Goal: Obtain resource: Download file/media

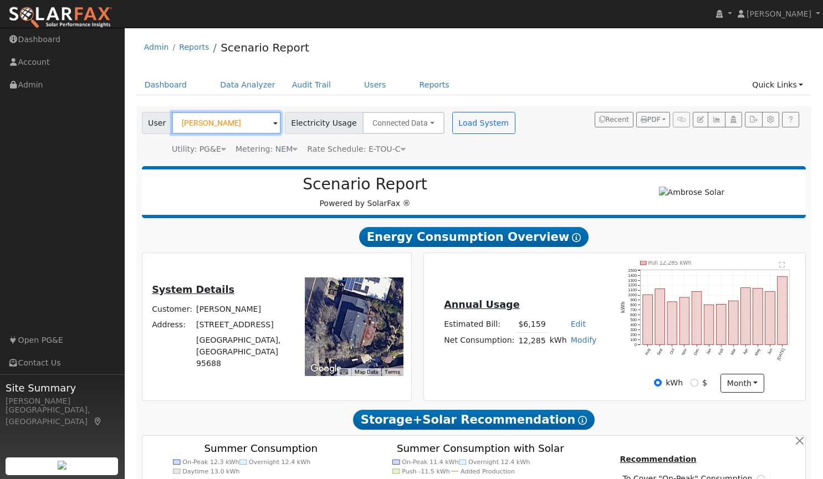
click at [247, 122] on input "[PERSON_NAME]" at bounding box center [226, 123] width 109 height 22
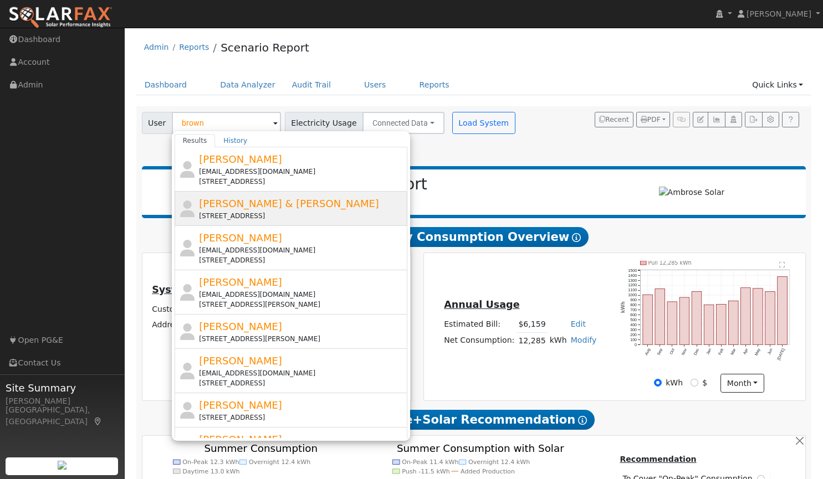
click at [234, 203] on span "[PERSON_NAME] & [PERSON_NAME]" at bounding box center [289, 204] width 180 height 12
type input "[PERSON_NAME] & [PERSON_NAME]"
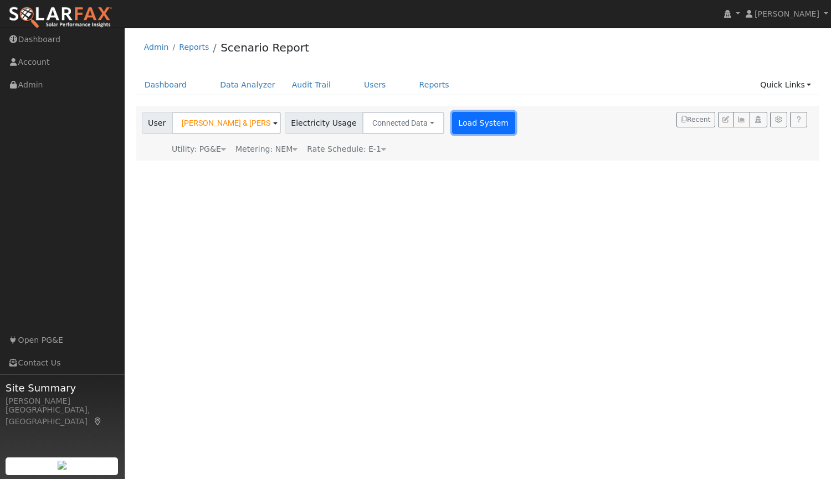
click at [468, 125] on button "Load System" at bounding box center [483, 123] width 63 height 22
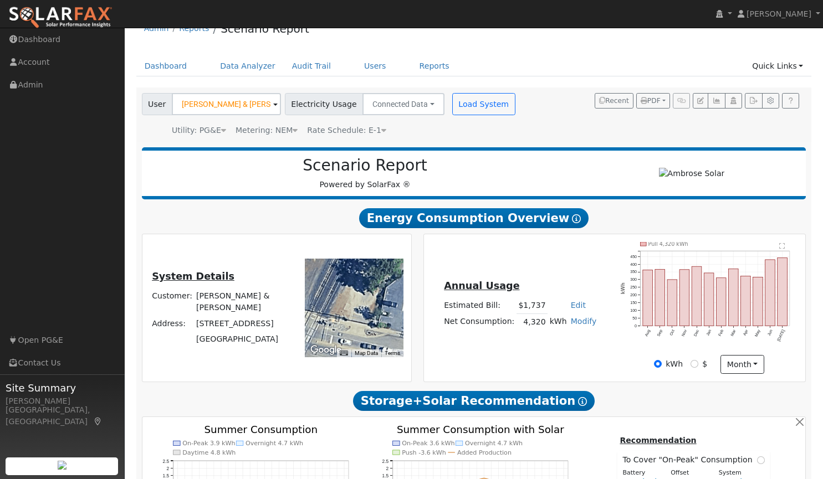
scroll to position [23, 0]
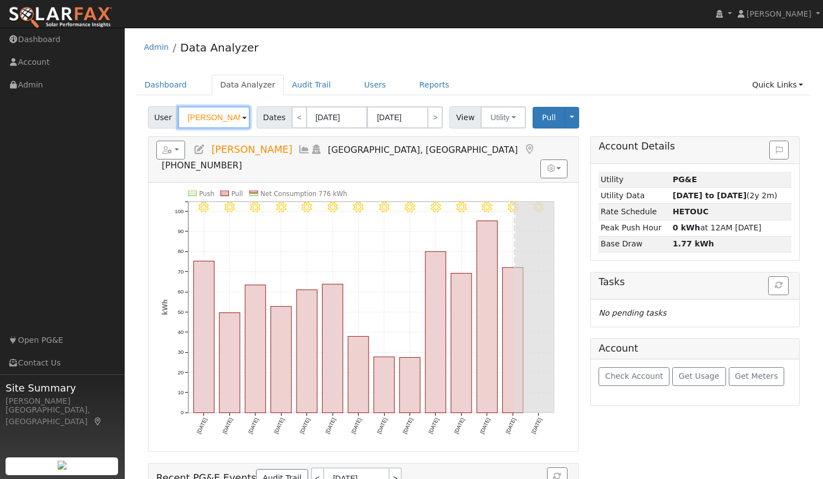
click at [231, 120] on input "[PERSON_NAME]" at bounding box center [214, 117] width 72 height 22
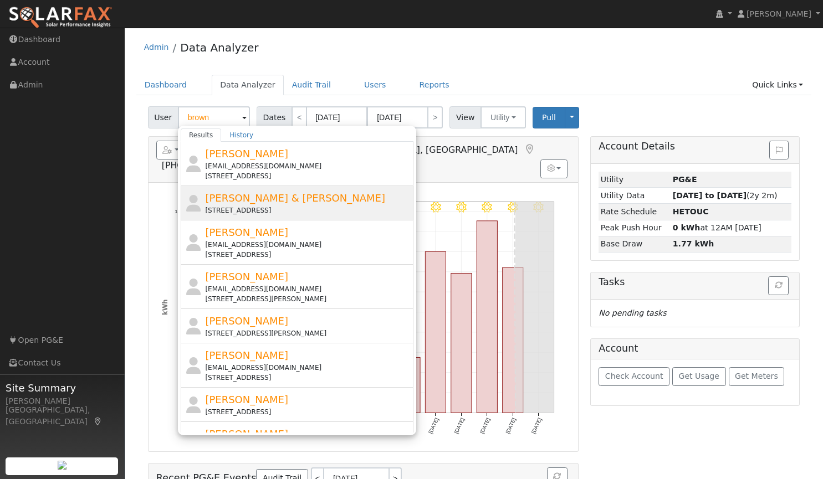
click at [330, 208] on div "[STREET_ADDRESS]" at bounding box center [308, 211] width 206 height 10
type input "[PERSON_NAME] & [PERSON_NAME]"
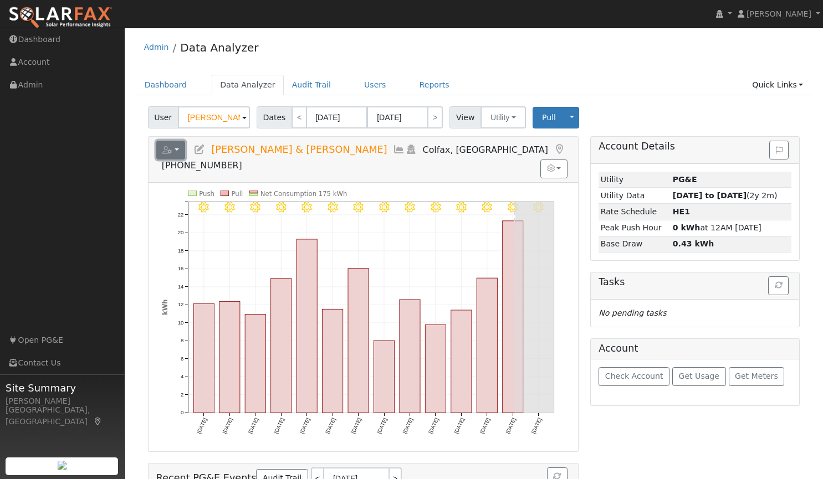
click at [176, 147] on button "button" at bounding box center [170, 150] width 29 height 19
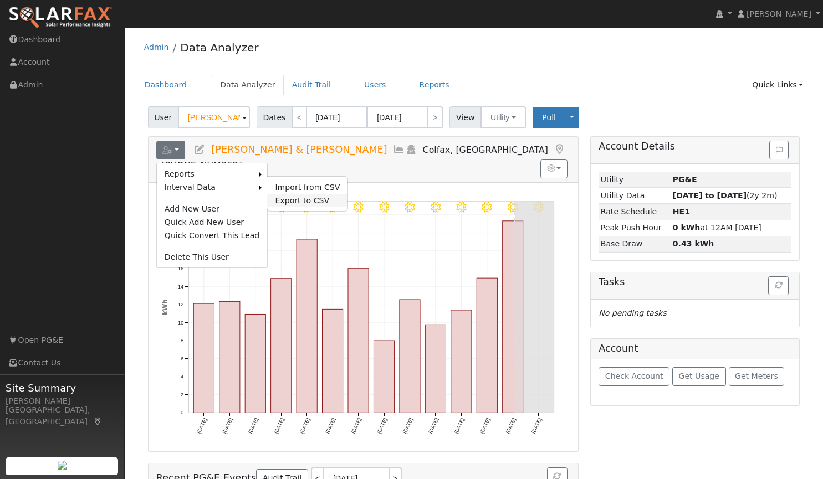
click at [278, 196] on link "Export to CSV" at bounding box center [307, 200] width 80 height 13
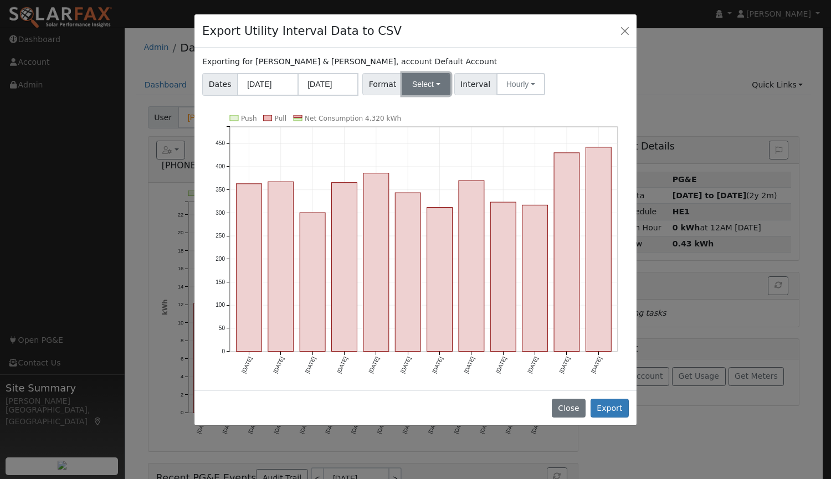
click at [419, 89] on button "Select" at bounding box center [426, 84] width 48 height 22
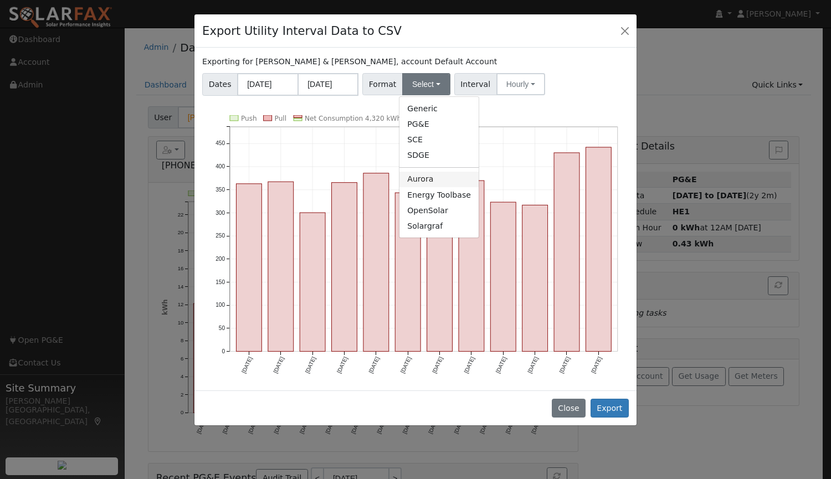
click at [427, 179] on link "Aurora" at bounding box center [438, 180] width 79 height 16
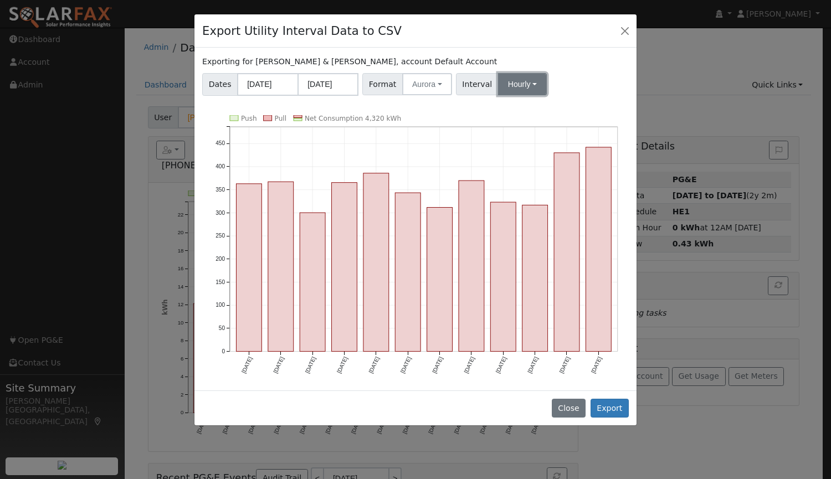
click at [512, 82] on button "Hourly" at bounding box center [522, 84] width 49 height 22
click at [511, 105] on link "15 Minute" at bounding box center [532, 109] width 77 height 16
click at [612, 407] on button "Export" at bounding box center [610, 408] width 38 height 19
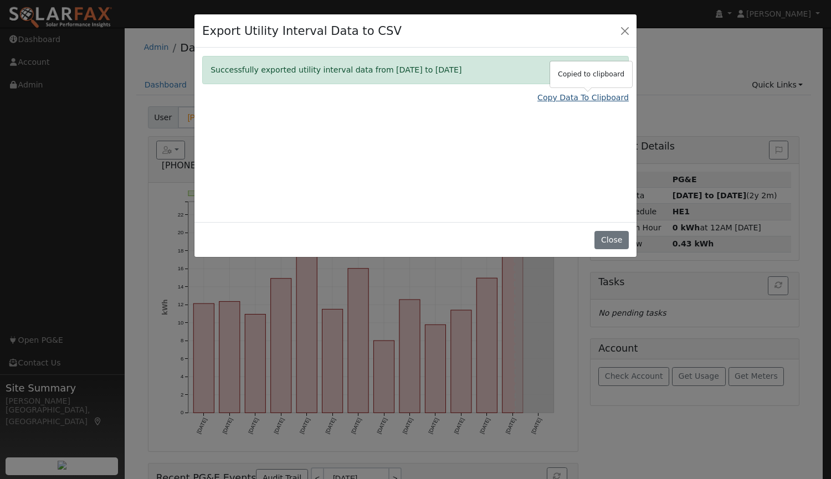
click at [561, 99] on link "Copy Data To Clipboard" at bounding box center [582, 98] width 91 height 12
click at [485, 141] on div "Successfully exported utility interval data from 08/01/24 to 07/31/25 Copy Data…" at bounding box center [415, 135] width 442 height 175
click at [563, 99] on link "Copy Data To Clipboard" at bounding box center [582, 98] width 91 height 12
click at [605, 240] on button "Close" at bounding box center [612, 240] width 34 height 19
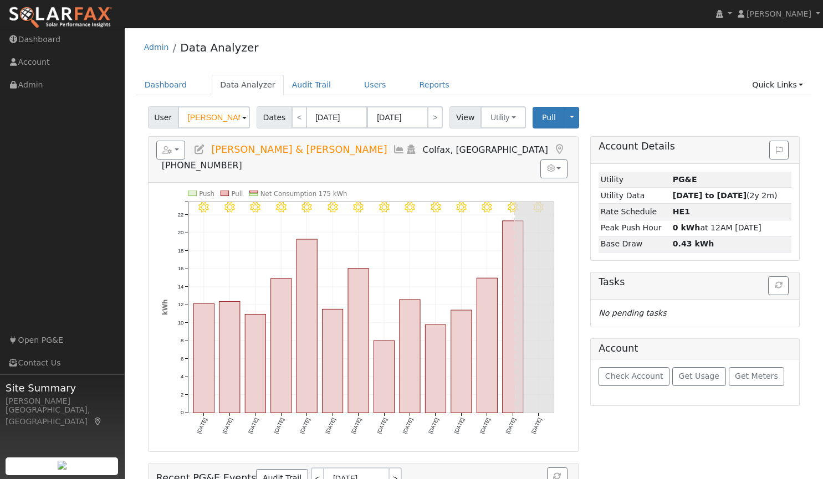
scroll to position [81, 0]
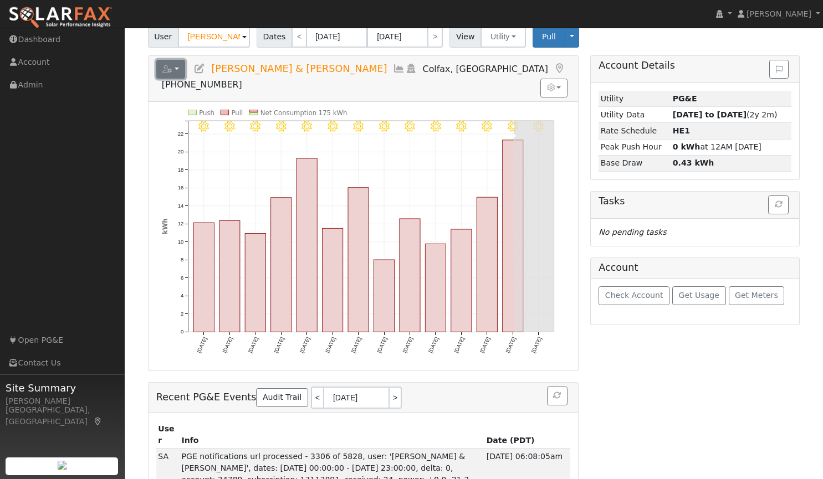
click at [180, 65] on button "button" at bounding box center [170, 69] width 29 height 19
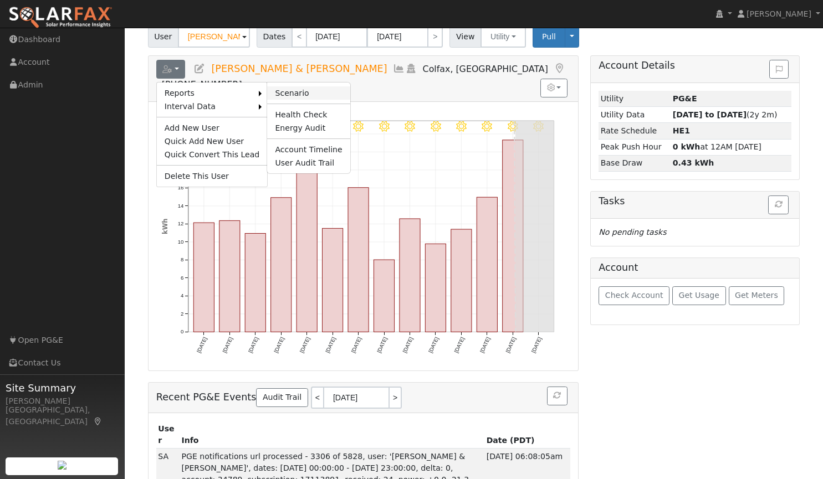
click at [284, 91] on link "Scenario" at bounding box center [308, 92] width 83 height 13
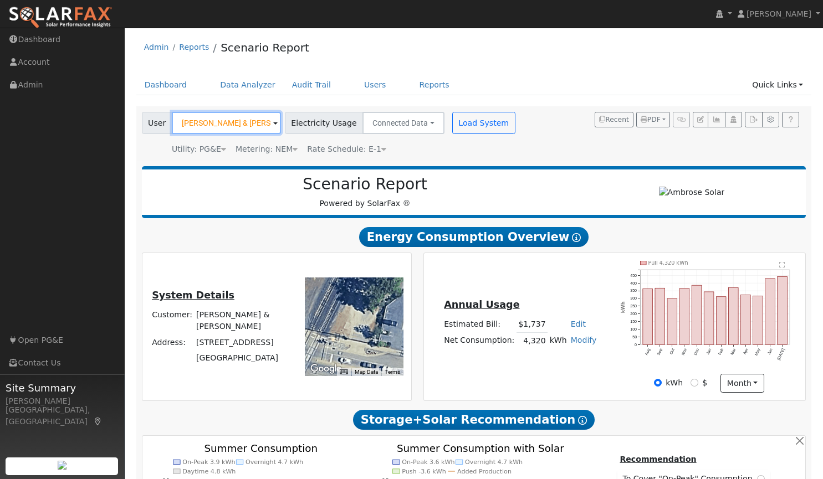
click at [257, 120] on input "[PERSON_NAME] & [PERSON_NAME]" at bounding box center [226, 123] width 109 height 22
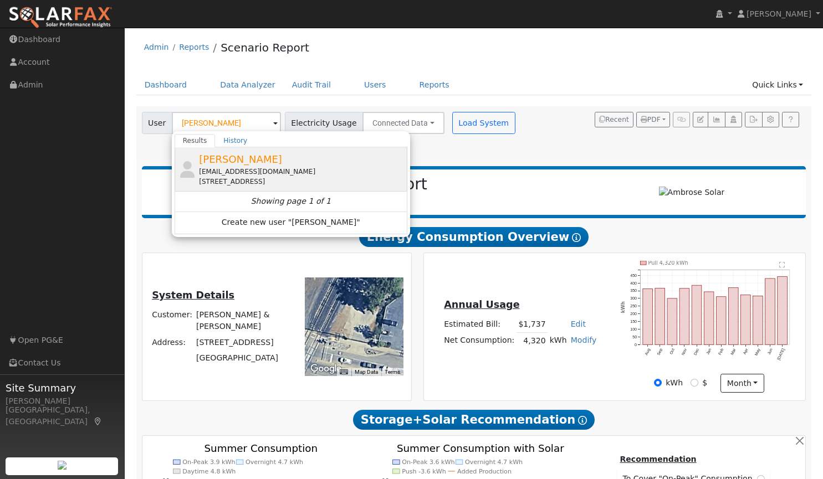
click at [219, 163] on span "Jerry Martin" at bounding box center [240, 159] width 83 height 12
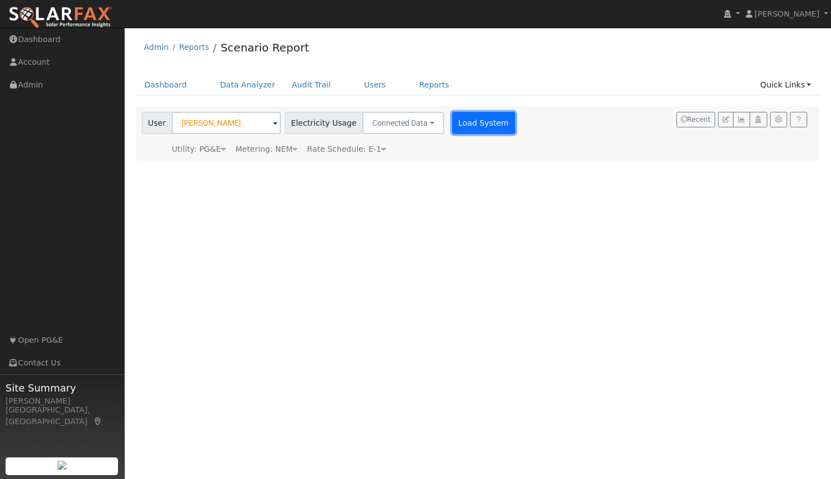
click at [464, 119] on button "Load System" at bounding box center [483, 123] width 63 height 22
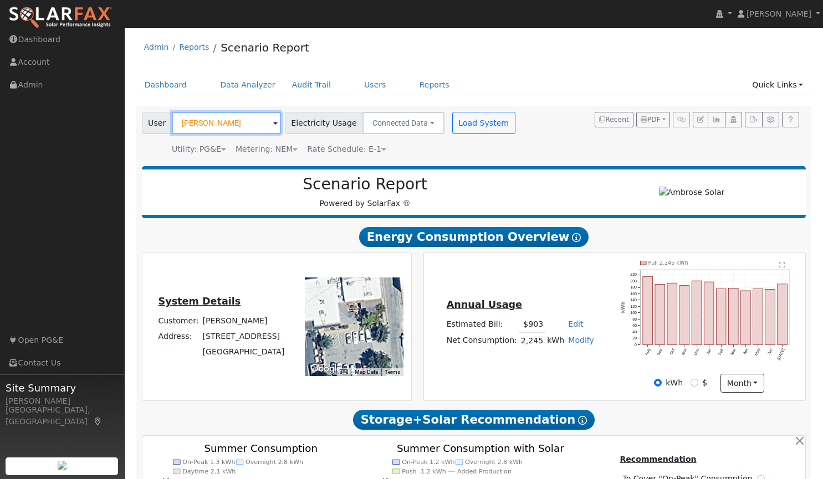
click at [248, 130] on input "Jerry Martin" at bounding box center [226, 123] width 109 height 22
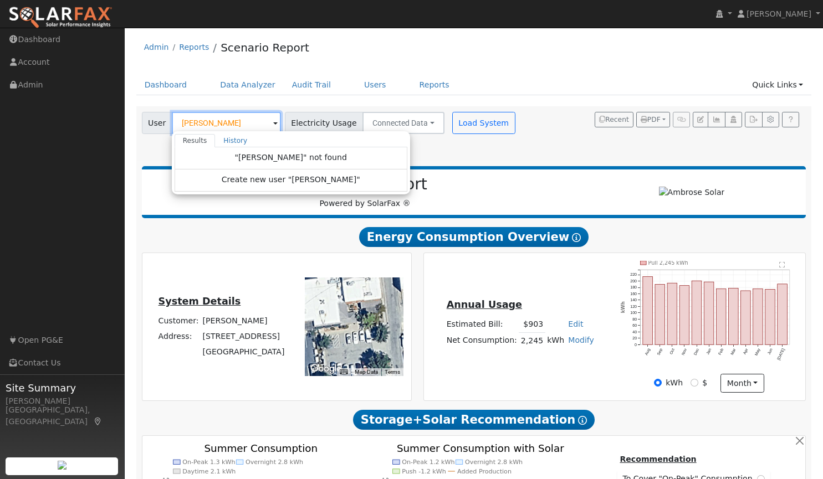
click at [237, 129] on input "madrigal" at bounding box center [226, 123] width 109 height 22
type input "m"
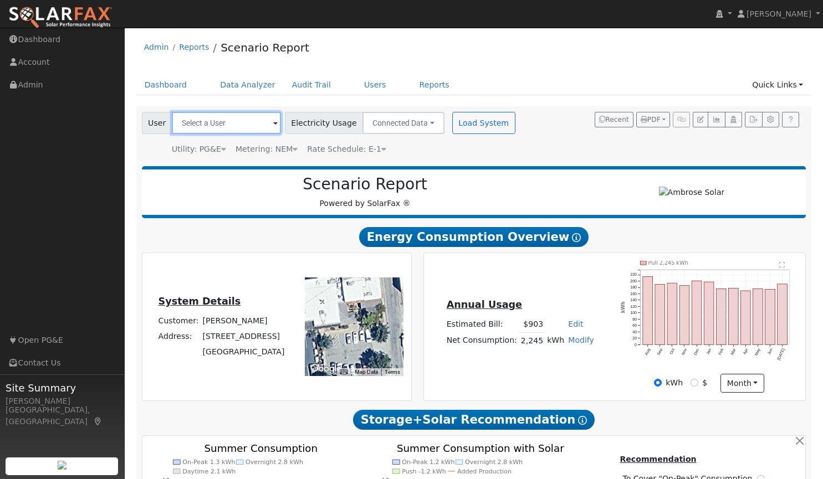
click at [233, 119] on input "text" at bounding box center [226, 123] width 109 height 22
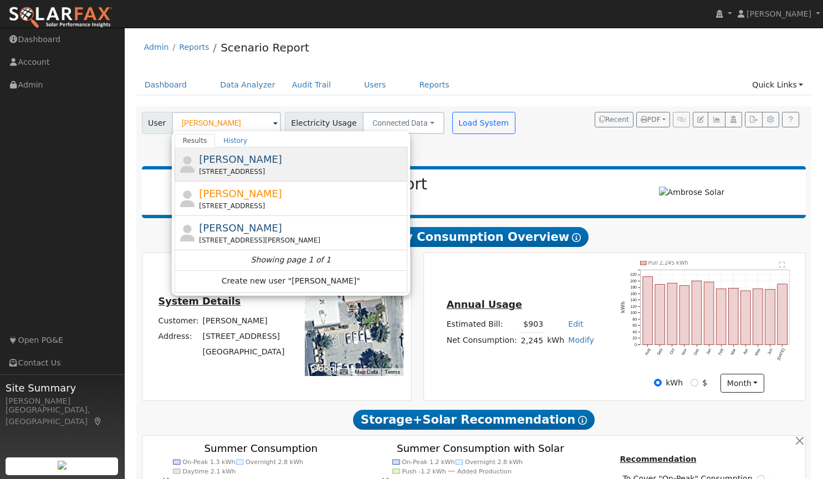
click at [218, 162] on span "Barb Burt" at bounding box center [240, 159] width 83 height 12
type input "Barb Burt"
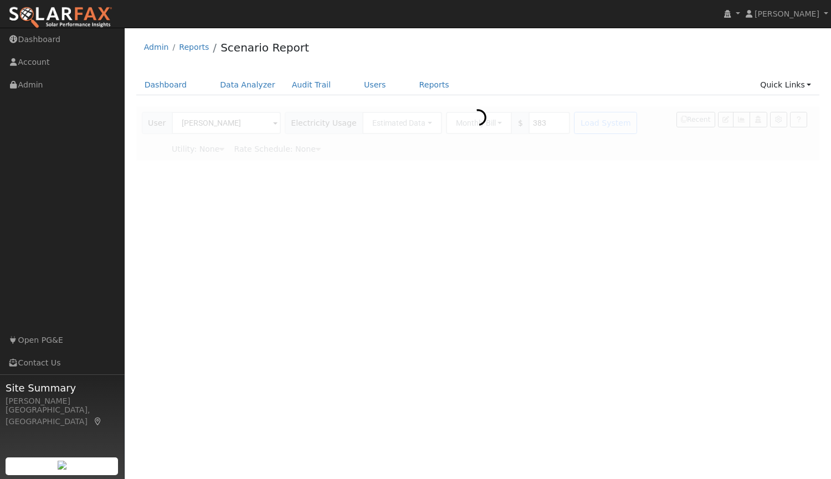
type input "Pacific Gas & Electric"
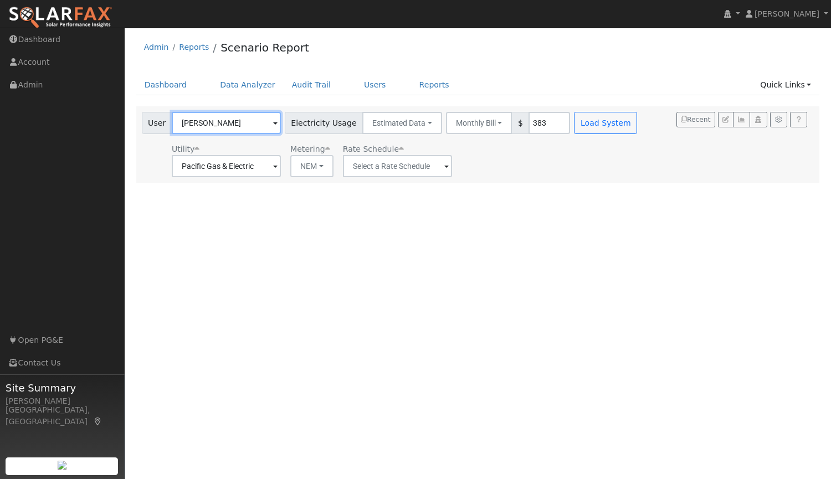
click at [226, 123] on input "Barb Burt" at bounding box center [226, 123] width 109 height 22
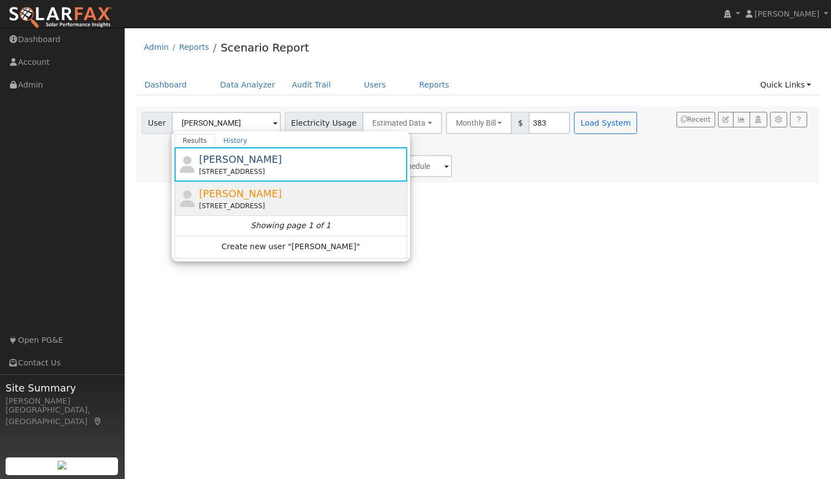
click at [223, 196] on span "Barbra Burt" at bounding box center [240, 194] width 83 height 12
type input "Barbra Burt"
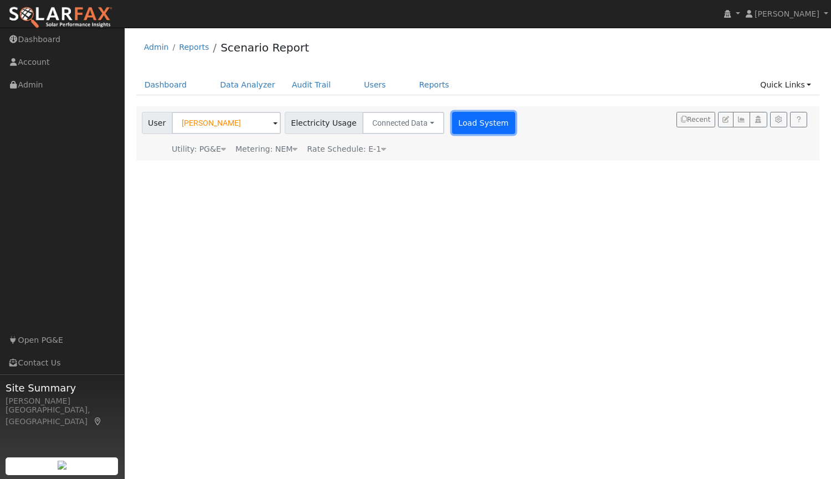
click at [471, 125] on button "Load System" at bounding box center [483, 123] width 63 height 22
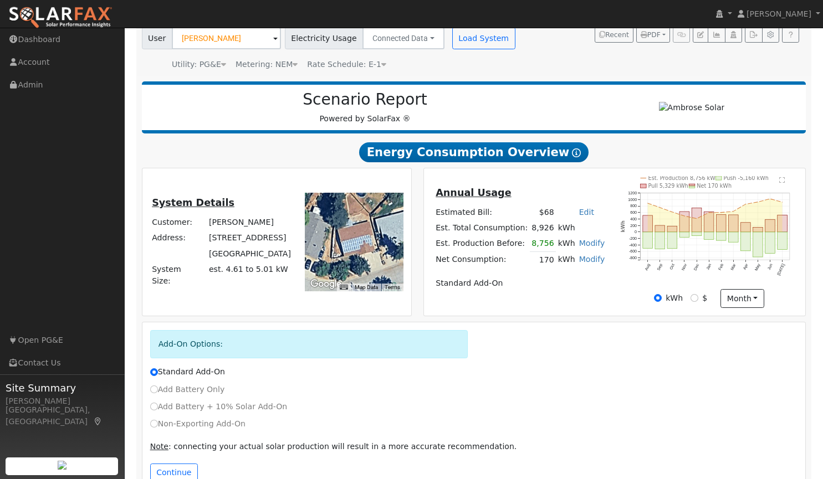
scroll to position [85, 0]
